Goal: Information Seeking & Learning: Learn about a topic

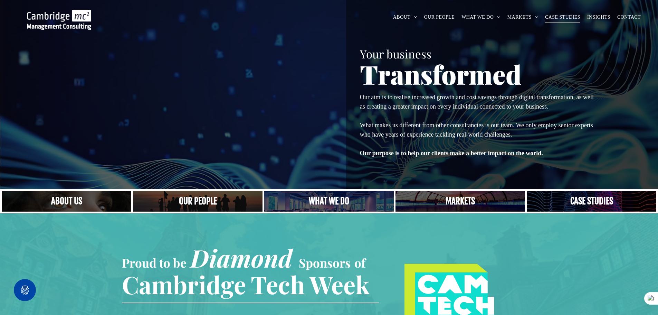
drag, startPoint x: 0, startPoint y: 0, endPoint x: 558, endPoint y: 13, distance: 557.8
click at [558, 13] on span "CASE STUDIES" at bounding box center [562, 17] width 35 height 11
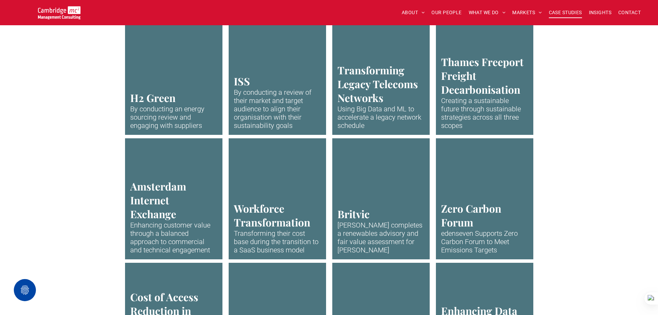
scroll to position [1209, 0]
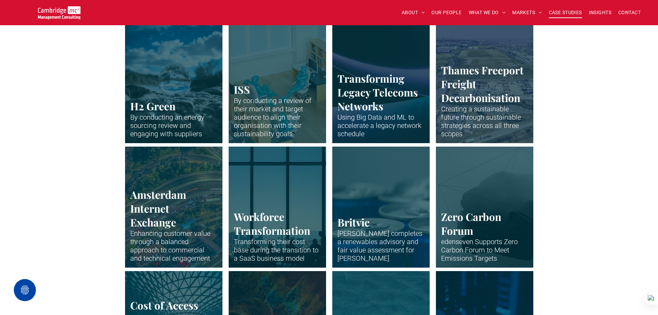
click at [192, 186] on link "Representation of Hydrogen molecules in bright blue colours" at bounding box center [173, 207] width 103 height 128
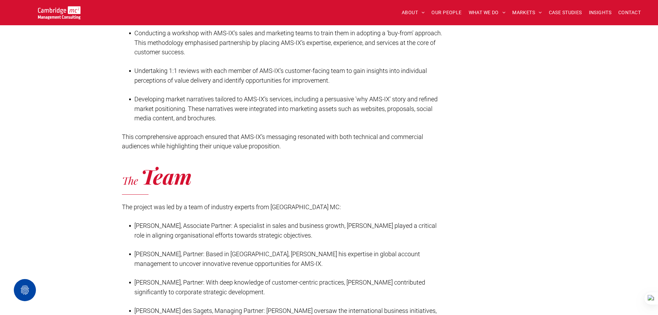
scroll to position [932, 0]
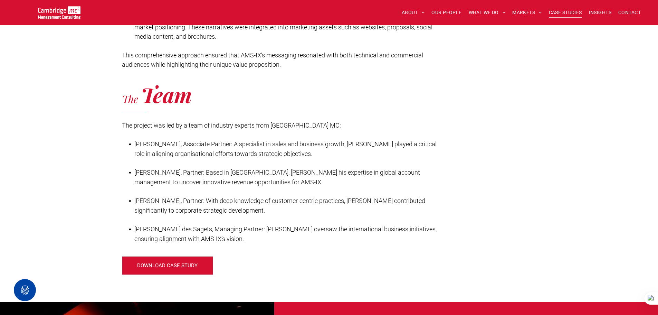
click at [558, 11] on span "CASE STUDIES" at bounding box center [565, 12] width 33 height 11
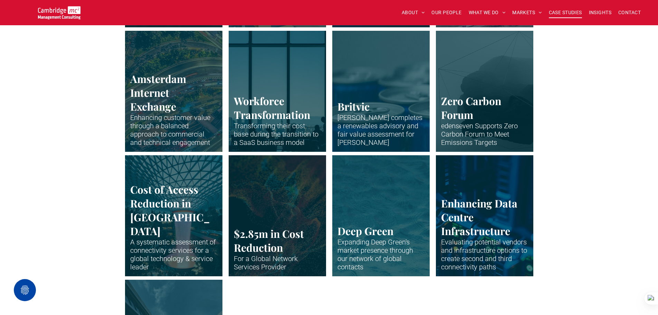
scroll to position [1312, 0]
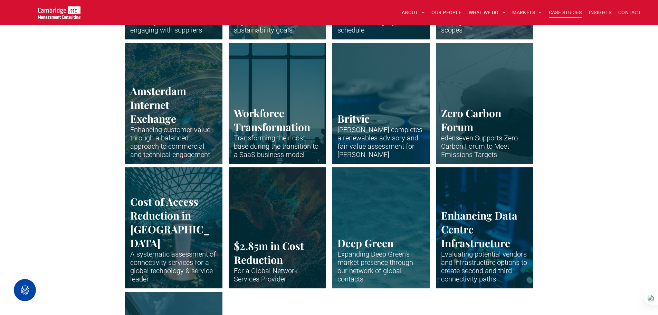
click at [257, 112] on link "Plastic miniatures sitting at desks and working" at bounding box center [276, 103] width 103 height 128
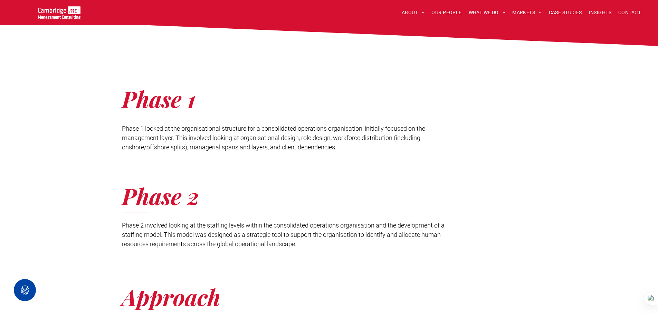
scroll to position [656, 0]
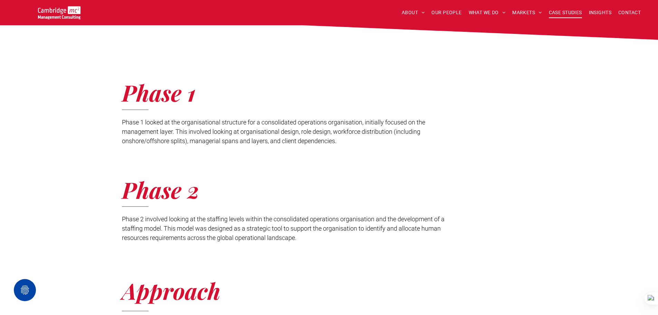
click at [552, 9] on span "CASE STUDIES" at bounding box center [565, 12] width 33 height 11
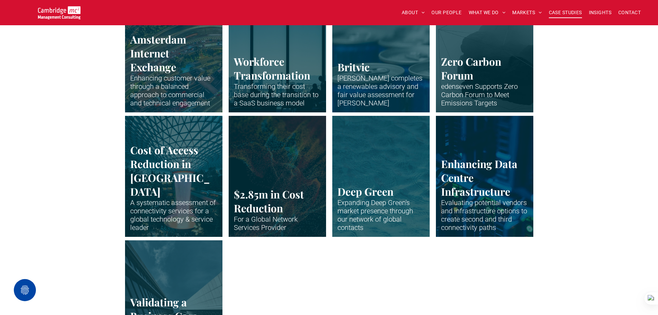
scroll to position [1347, 0]
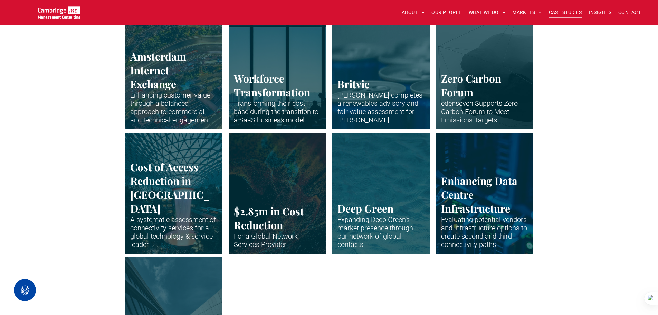
click at [376, 71] on link "The tops of blue metal drinks cans." at bounding box center [380, 68] width 103 height 128
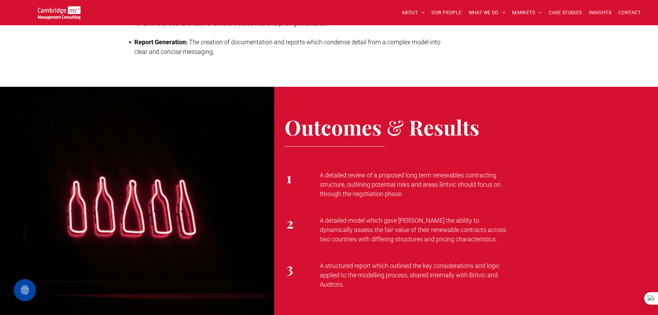
scroll to position [863, 0]
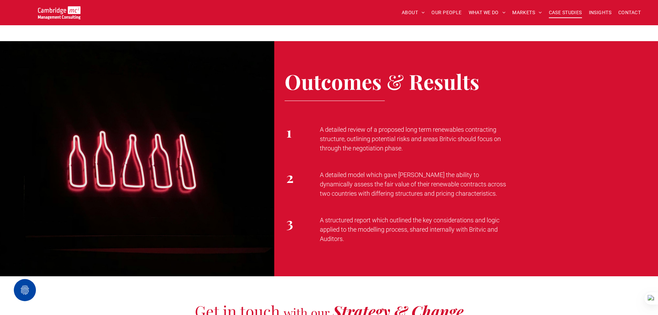
click at [577, 12] on span "CASE STUDIES" at bounding box center [565, 12] width 33 height 11
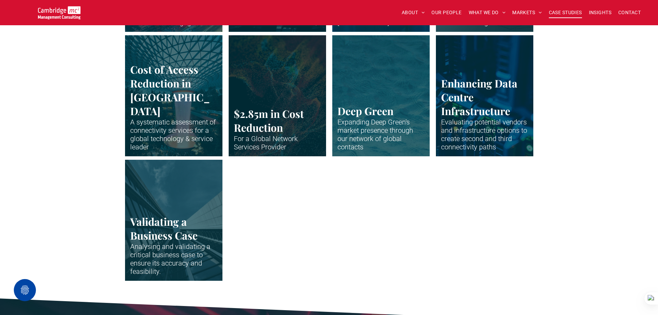
scroll to position [1312, 0]
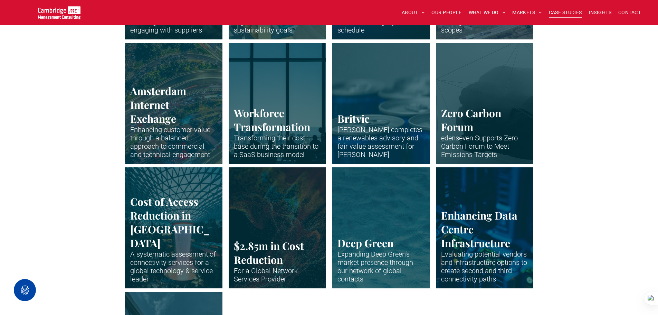
click at [467, 125] on link "Abstract graphic of carbon inside geometric shapes" at bounding box center [484, 103] width 103 height 128
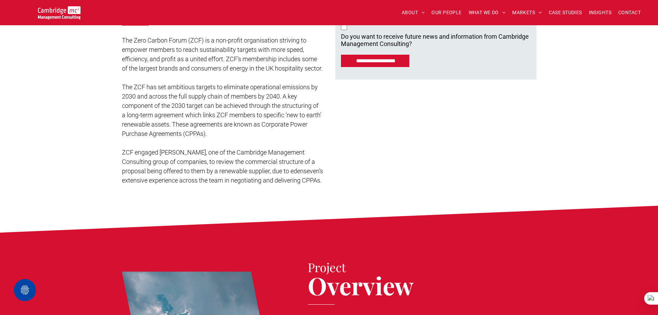
scroll to position [207, 0]
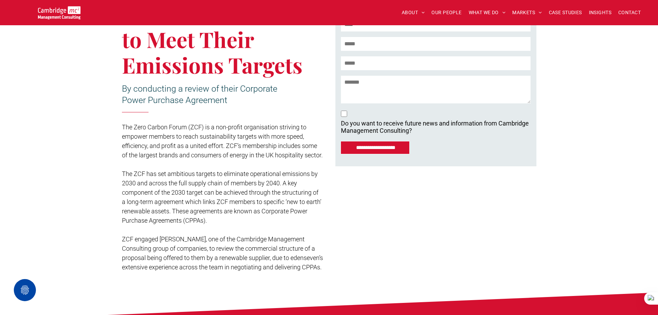
click at [556, 18] on nav "ABOUT ABOUT US CHARITY ARMED FORCES COVENANT CAREERS PRESS RELEASES OUR PEOPLE …" at bounding box center [492, 12] width 315 height 15
click at [554, 13] on span "CASE STUDIES" at bounding box center [565, 12] width 33 height 11
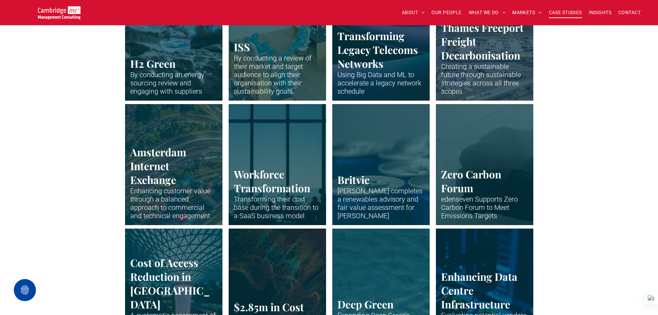
scroll to position [1243, 0]
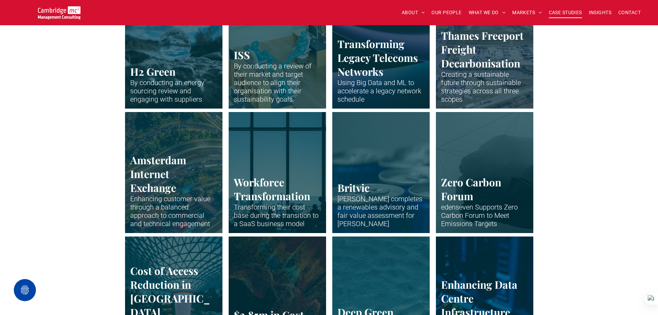
click at [479, 164] on link "Abstract graphic of carbon inside geometric shapes" at bounding box center [484, 172] width 103 height 128
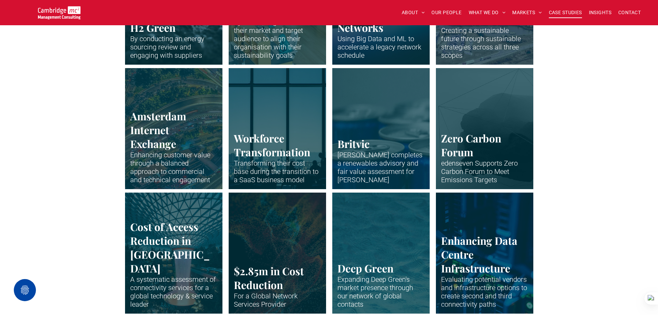
scroll to position [1278, 0]
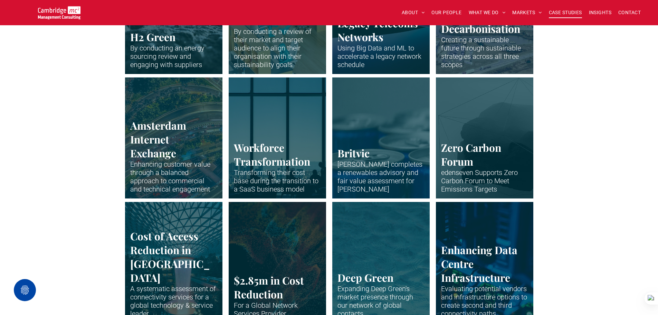
click at [202, 147] on link "Representation of Hydrogen molecules in bright blue colours" at bounding box center [173, 138] width 103 height 128
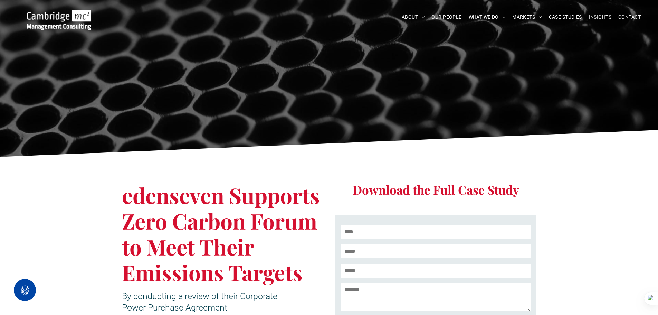
click at [578, 18] on span "CASE STUDIES" at bounding box center [565, 17] width 33 height 11
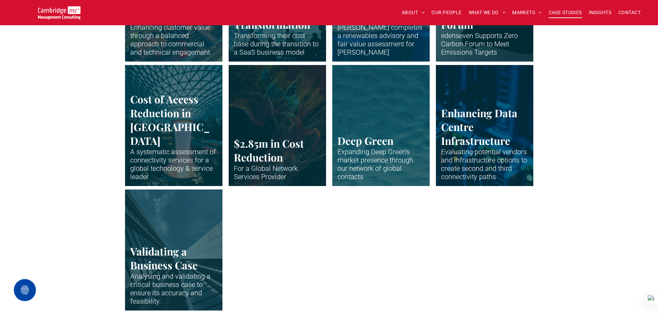
scroll to position [1450, 0]
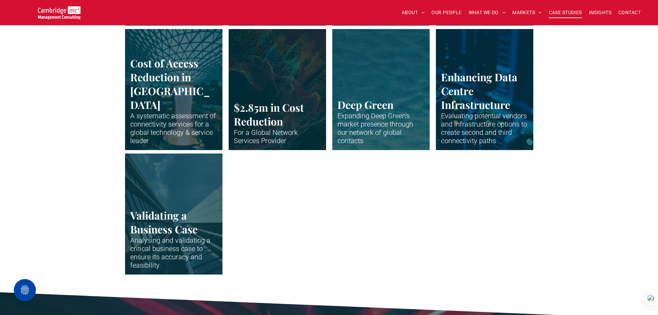
click at [213, 115] on link "The huge indoor waterfall at Singapore Airport" at bounding box center [173, 89] width 103 height 128
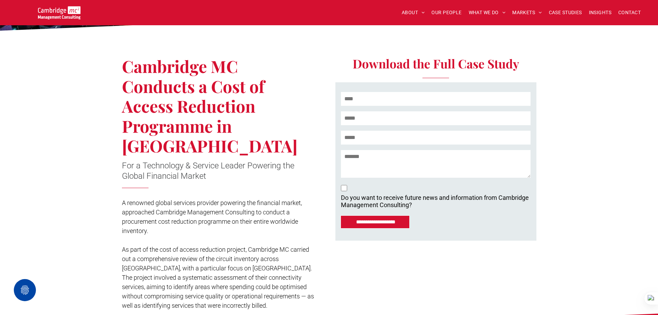
scroll to position [138, 0]
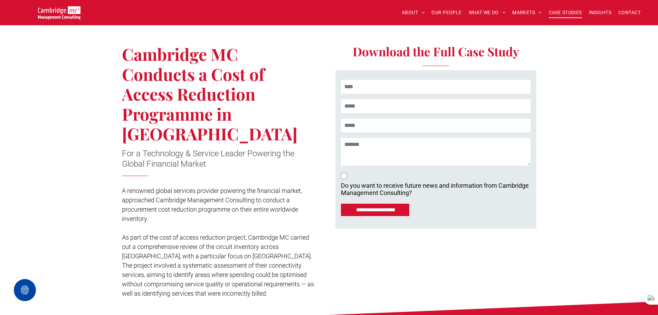
click at [576, 13] on span "CASE STUDIES" at bounding box center [565, 12] width 33 height 11
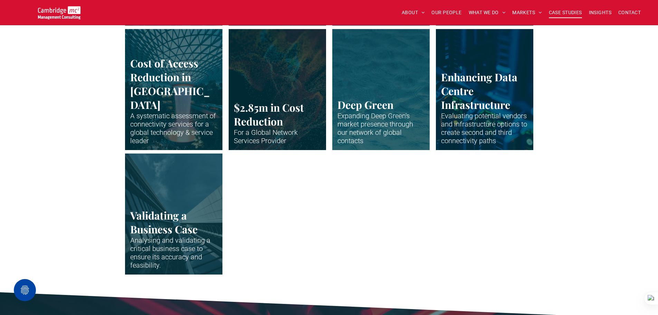
scroll to position [1416, 0]
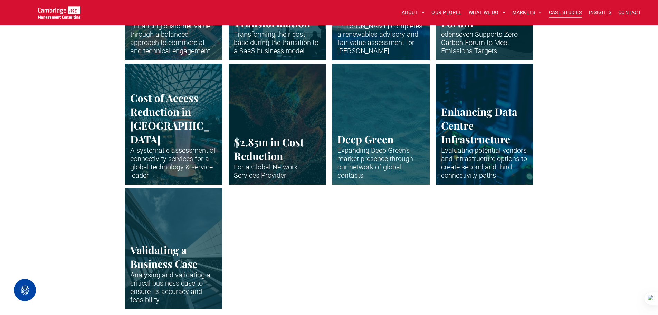
click at [289, 124] on link "Abstract waveform in neon colours" at bounding box center [276, 124] width 103 height 128
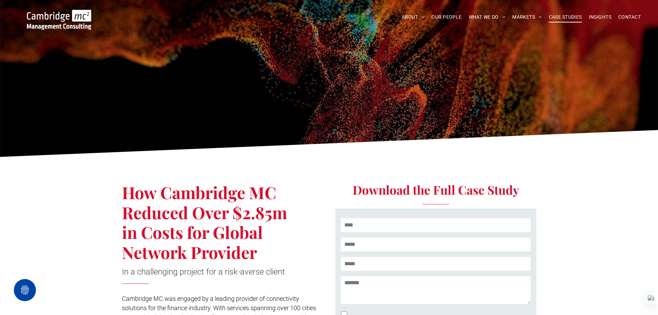
click at [577, 17] on span "CASE STUDIES" at bounding box center [565, 17] width 33 height 11
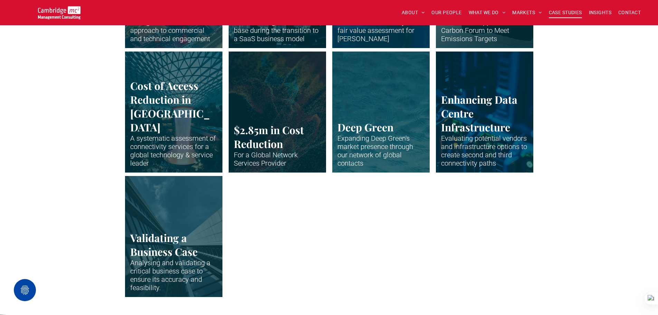
scroll to position [1416, 0]
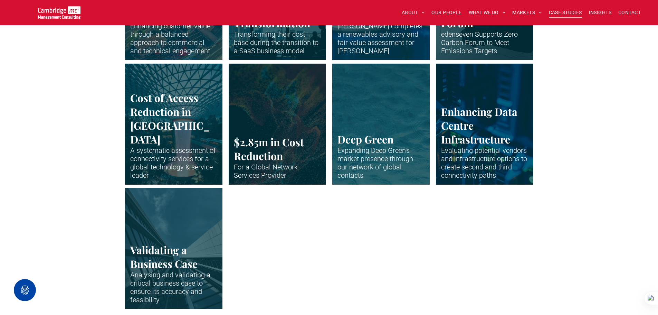
click at [459, 137] on link "Close up of data centre stack" at bounding box center [484, 124] width 103 height 128
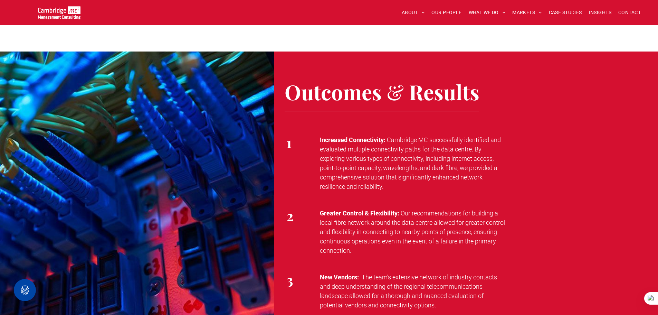
scroll to position [1140, 0]
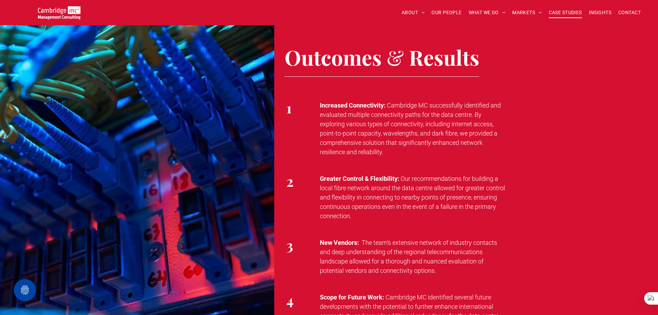
click at [561, 10] on span "CASE STUDIES" at bounding box center [565, 12] width 33 height 11
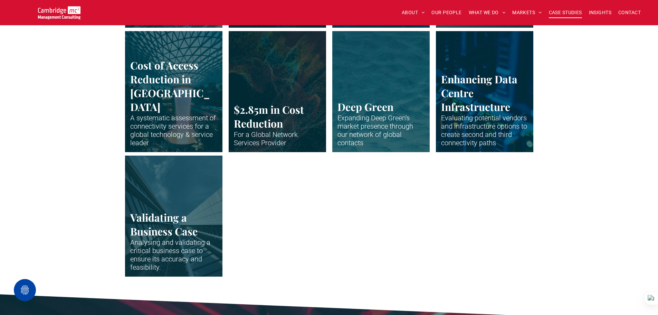
scroll to position [1450, 0]
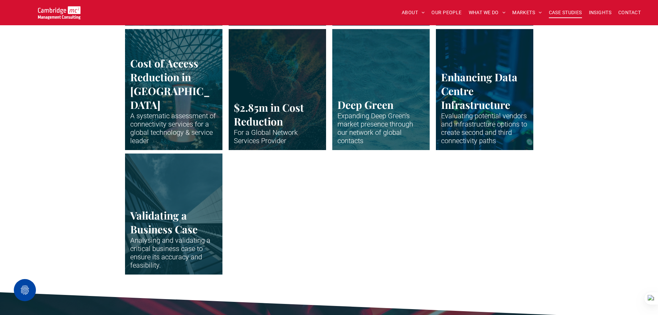
click at [208, 196] on link "Vertical shot up the side of modern business building" at bounding box center [173, 214] width 103 height 128
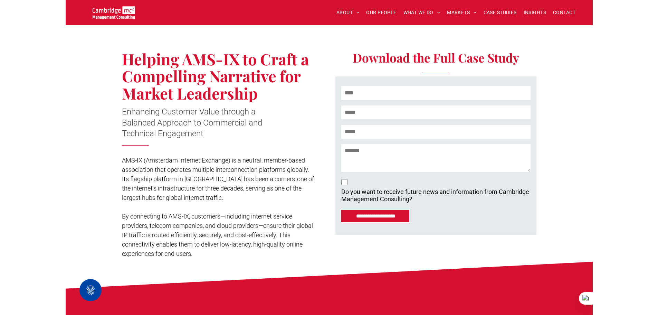
scroll to position [138, 0]
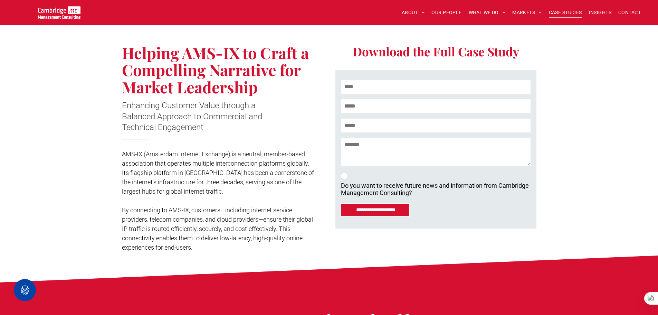
click at [550, 10] on span "CASE STUDIES" at bounding box center [565, 12] width 33 height 11
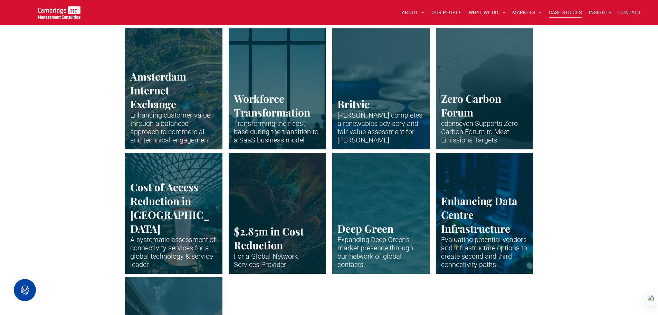
scroll to position [1278, 0]
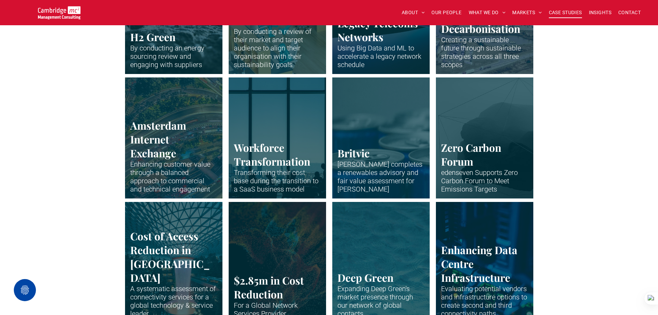
click at [254, 164] on link "Plastic miniatures sitting at desks and working" at bounding box center [276, 138] width 103 height 128
click at [391, 139] on link "The tops of blue metal drinks cans." at bounding box center [380, 138] width 103 height 128
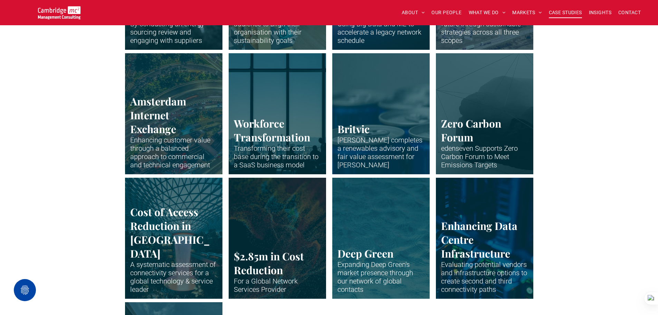
scroll to position [1312, 0]
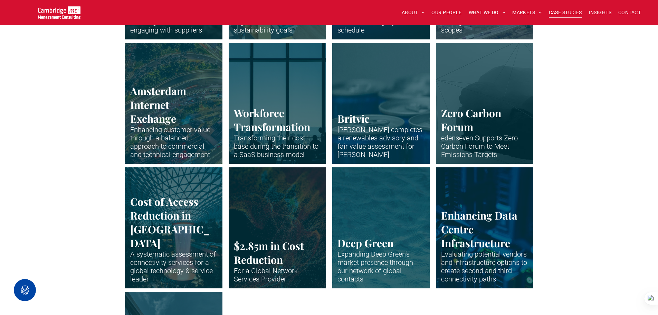
click at [462, 145] on link "Abstract graphic of carbon inside geometric shapes" at bounding box center [484, 103] width 103 height 128
click at [163, 219] on link "The huge indoor waterfall at Singapore Airport" at bounding box center [173, 227] width 103 height 128
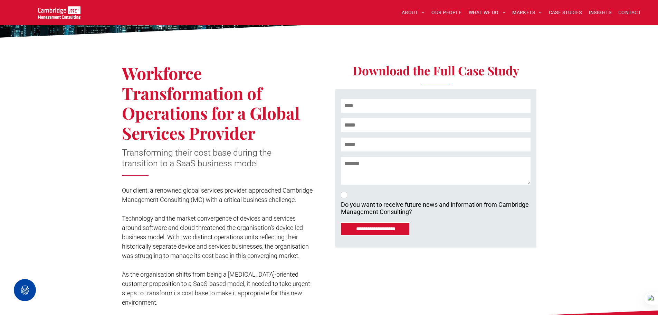
scroll to position [138, 0]
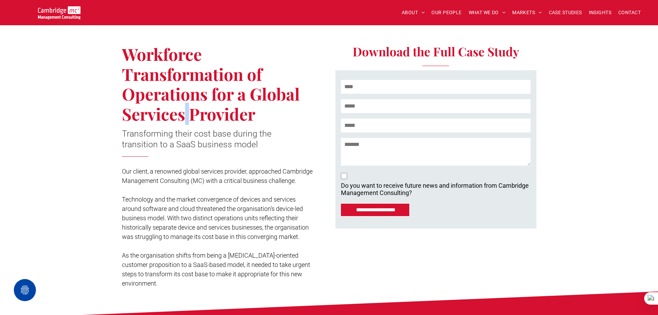
click at [185, 117] on span "Workforce Transformation of Operations for a Global Services Provider" at bounding box center [211, 84] width 178 height 82
click at [195, 114] on span "Workforce Transformation of Operations for a Global Services Provider" at bounding box center [211, 84] width 178 height 82
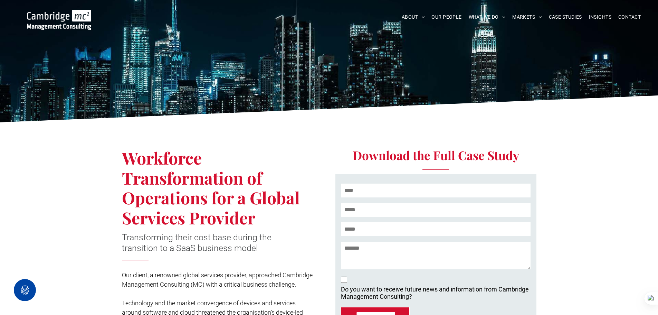
scroll to position [0, 0]
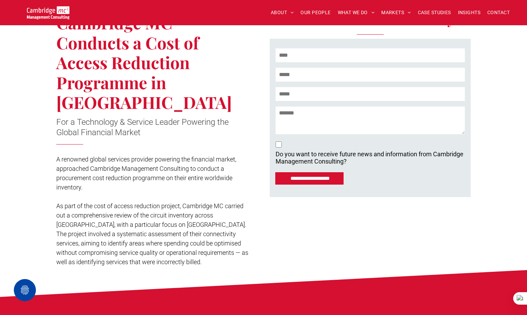
scroll to position [207, 0]
